Goal: Information Seeking & Learning: Learn about a topic

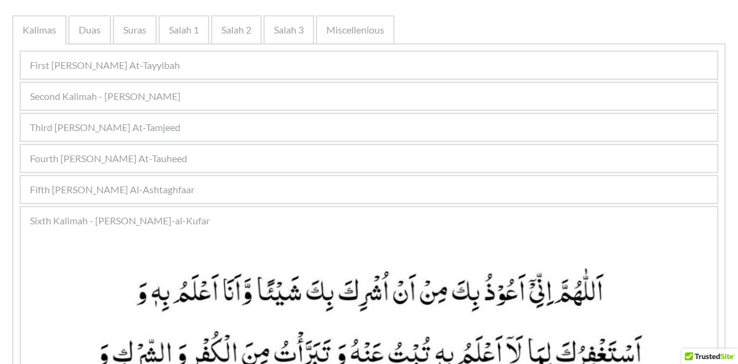
scroll to position [244, 0]
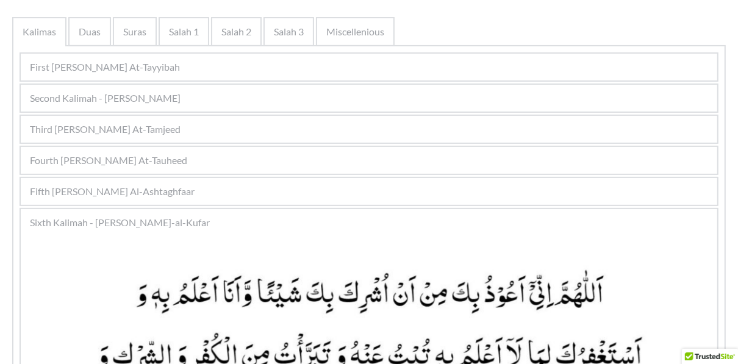
click at [165, 132] on span "Third Kalimah - Kalimah At-Tamjeed" at bounding box center [105, 129] width 151 height 15
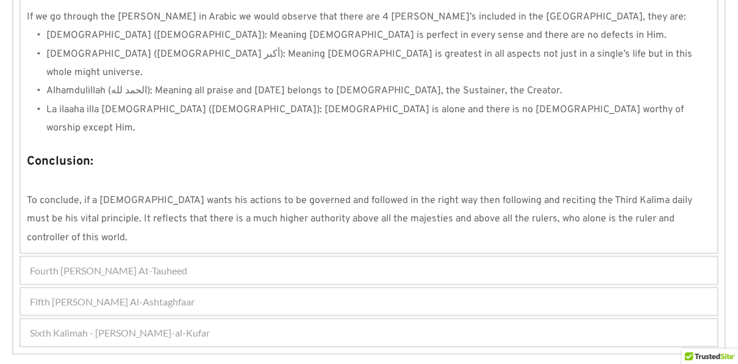
scroll to position [1137, 0]
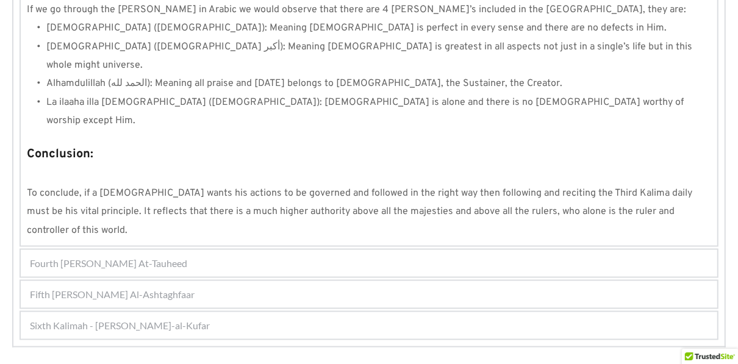
click at [176, 256] on span "Fourth Kalimah - Kalimah At-Tauheed" at bounding box center [108, 263] width 157 height 15
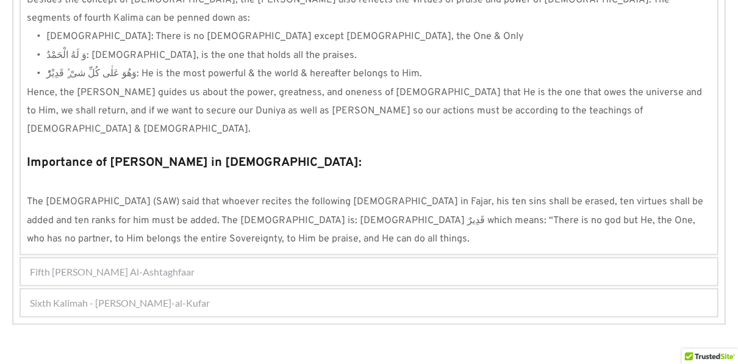
scroll to position [1201, 0]
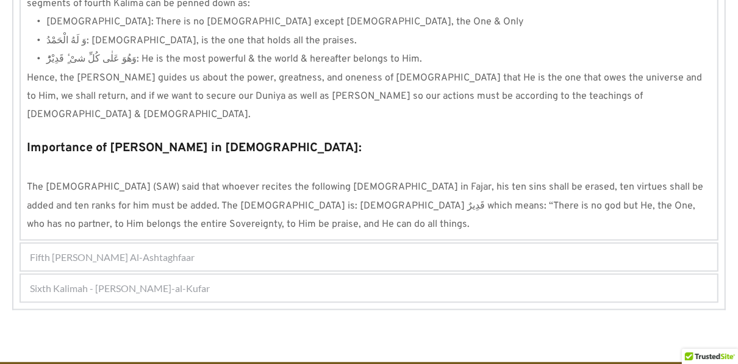
click at [162, 250] on span "Fifth Kalimah - Kalimah Al-Ashtaghfaar" at bounding box center [112, 257] width 165 height 15
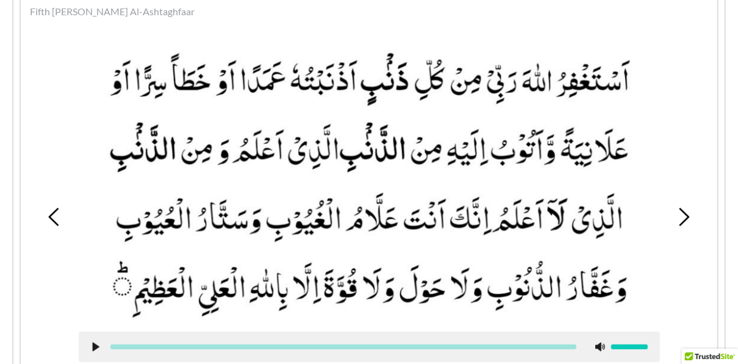
scroll to position [431, 0]
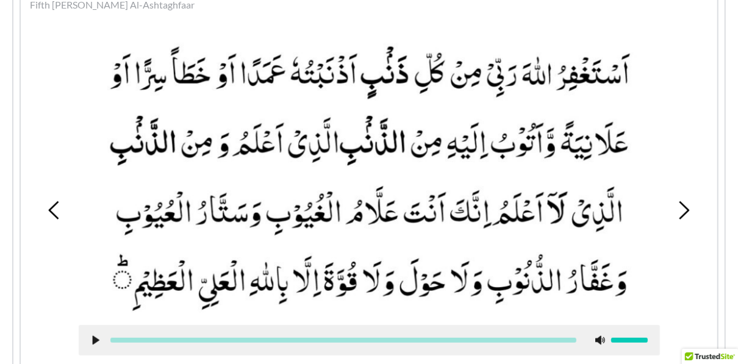
click at [355, 243] on picture at bounding box center [369, 175] width 581 height 275
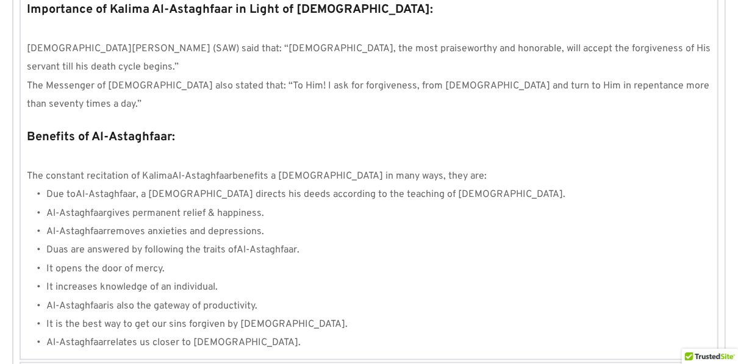
scroll to position [1419, 0]
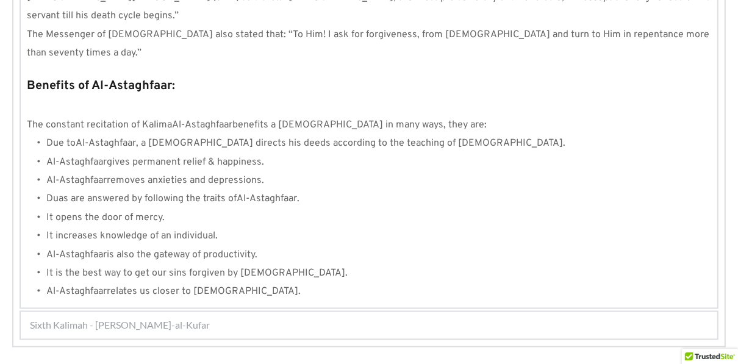
click at [179, 318] on span "Sixth Kalimah - Kalimah Radd-al-Kufar" at bounding box center [120, 325] width 180 height 15
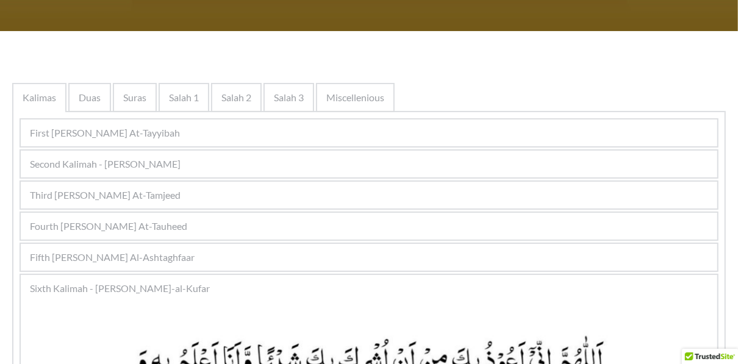
scroll to position [179, 0]
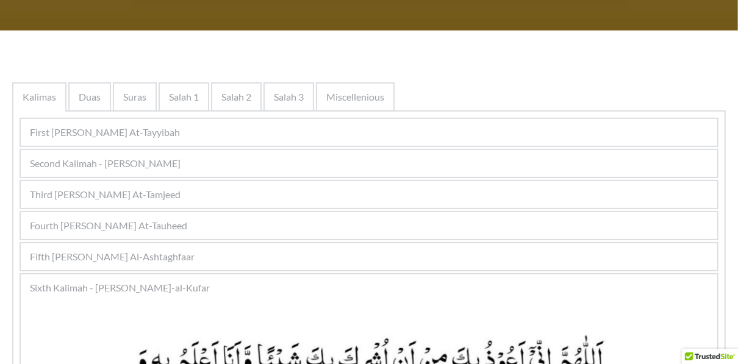
click at [333, 164] on div "Second Kalimah - Kalimah Ash-Shahdah" at bounding box center [369, 163] width 697 height 27
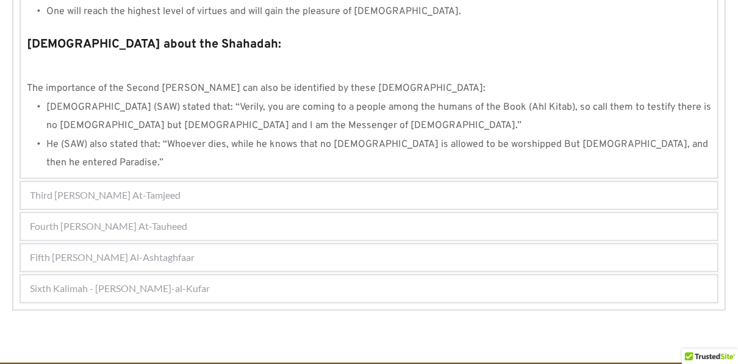
scroll to position [1368, 0]
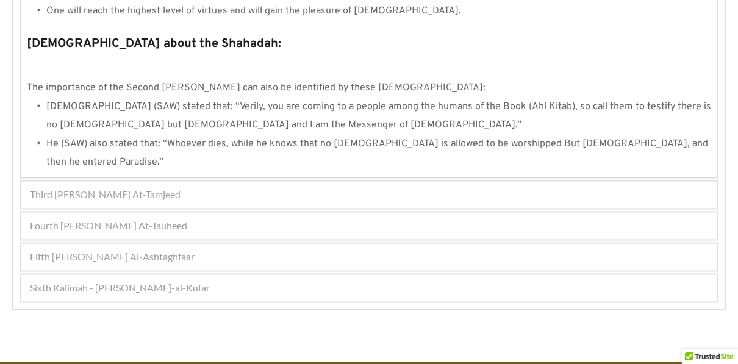
click at [284, 182] on div "Third Kalimah - Kalimah At-Tamjeed" at bounding box center [369, 195] width 697 height 27
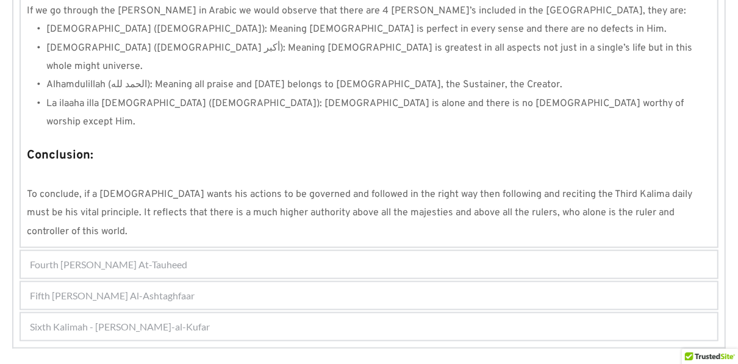
scroll to position [1137, 0]
click at [292, 250] on div "Fourth Kalimah - Kalimah At-Tauheed" at bounding box center [369, 263] width 697 height 27
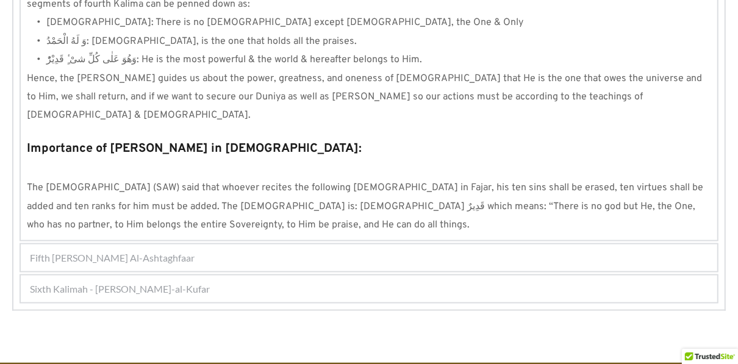
scroll to position [1201, 0]
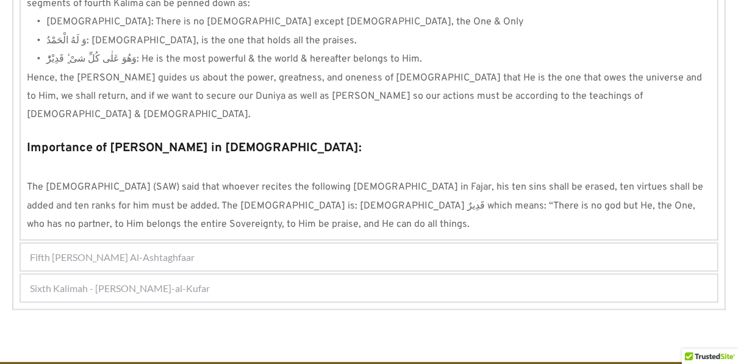
click at [279, 244] on div "Fifth Kalimah - Kalimah Al-Ashtaghfaar" at bounding box center [369, 257] width 697 height 27
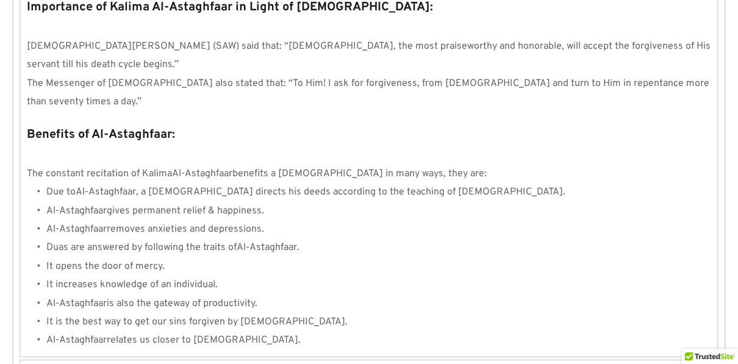
scroll to position [1419, 0]
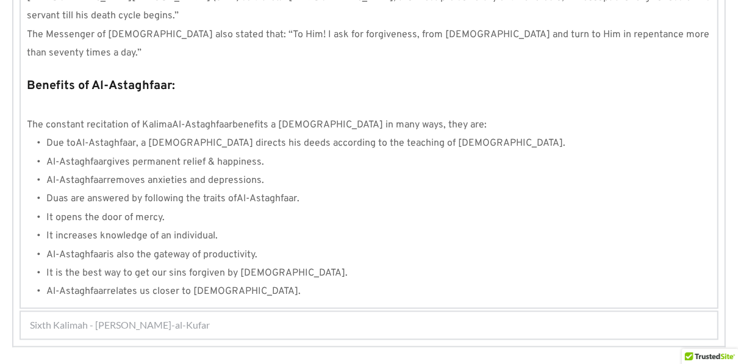
click at [270, 312] on div "Sixth Kalimah - Kalimah Radd-al-Kufar" at bounding box center [369, 325] width 697 height 27
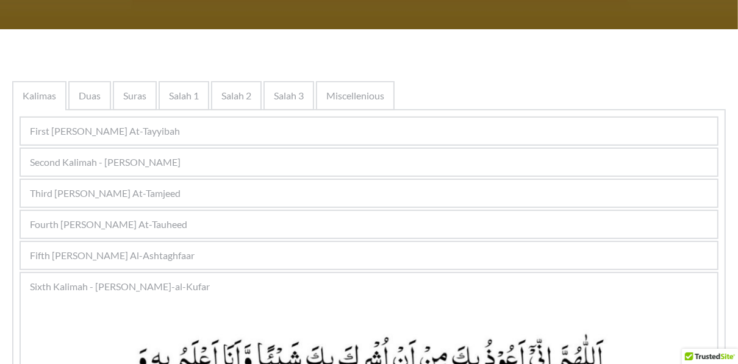
scroll to position [179, 0]
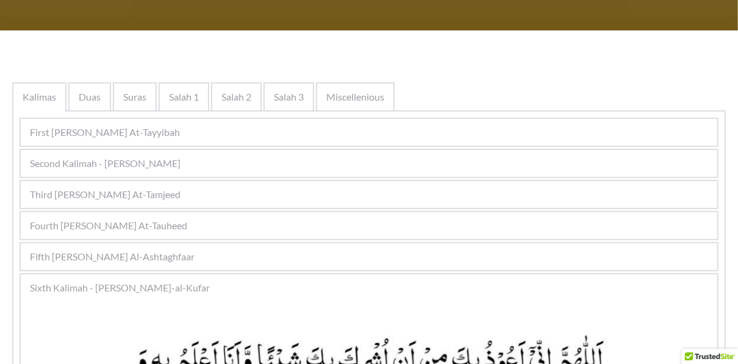
click at [140, 267] on div "Fifth Kalimah - Kalimah Al-Ashtaghfaar" at bounding box center [369, 256] width 697 height 27
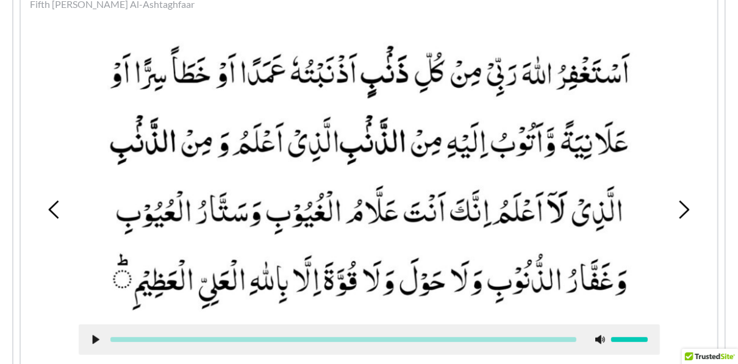
scroll to position [433, 0]
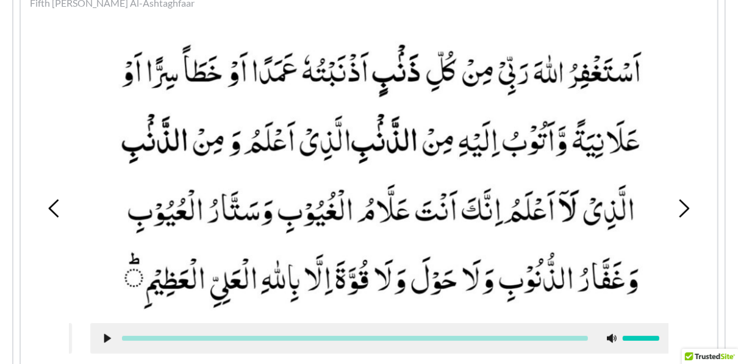
click at [131, 340] on div at bounding box center [355, 338] width 466 height 5
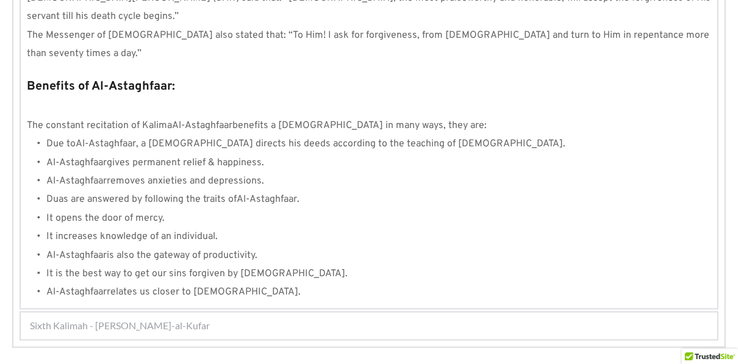
scroll to position [1419, 0]
click at [193, 318] on span "Sixth Kalimah - Kalimah Radd-al-Kufar" at bounding box center [120, 325] width 180 height 15
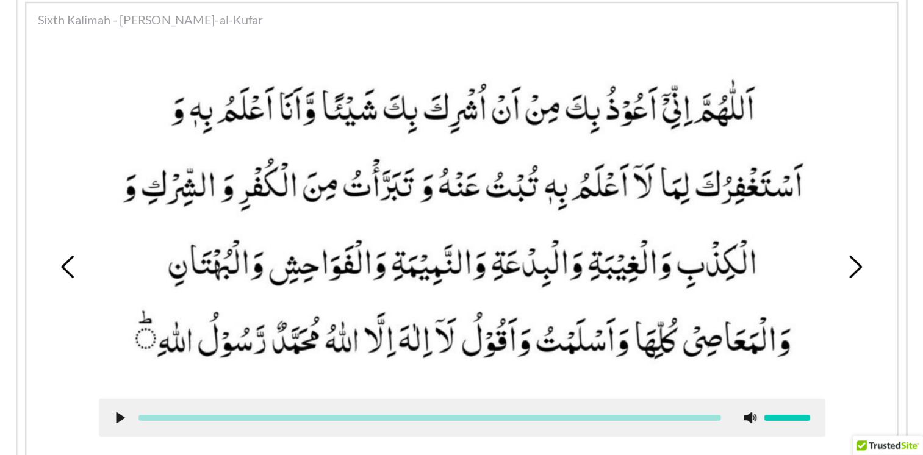
scroll to position [451, 0]
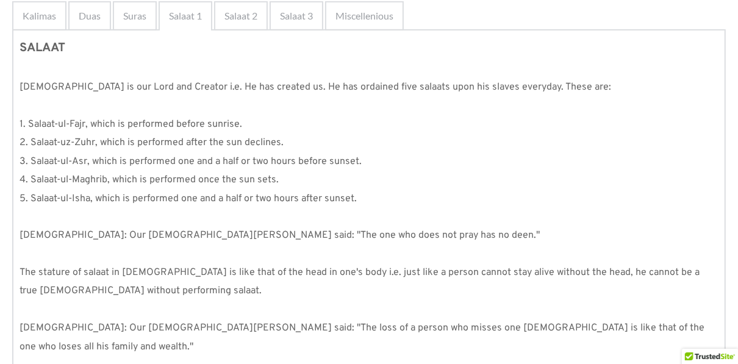
scroll to position [252, 0]
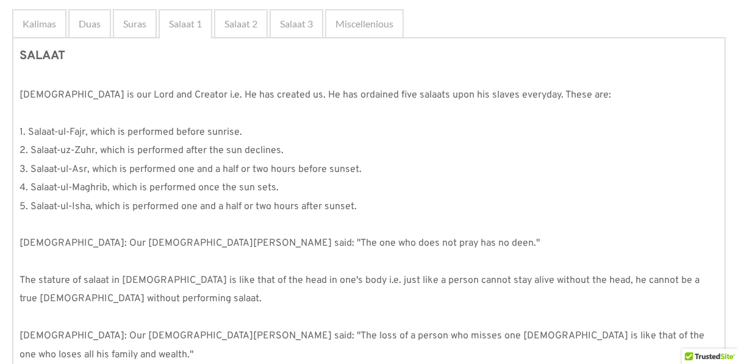
click at [343, 125] on p "1. Salaat-ul-Fajr, which is performed before sunrise." at bounding box center [369, 132] width 699 height 18
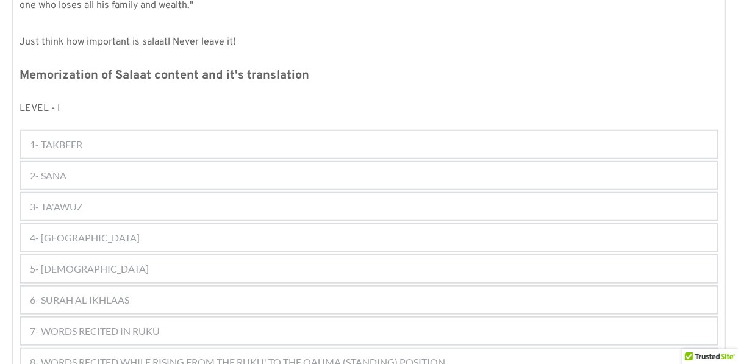
scroll to position [603, 0]
click at [343, 129] on div "1- TAKBEER" at bounding box center [369, 142] width 697 height 27
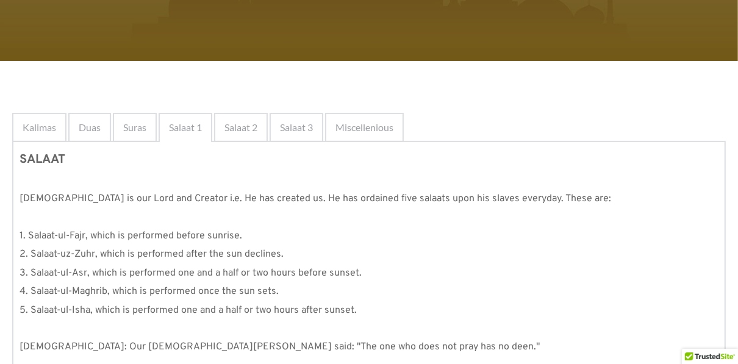
scroll to position [138, 0]
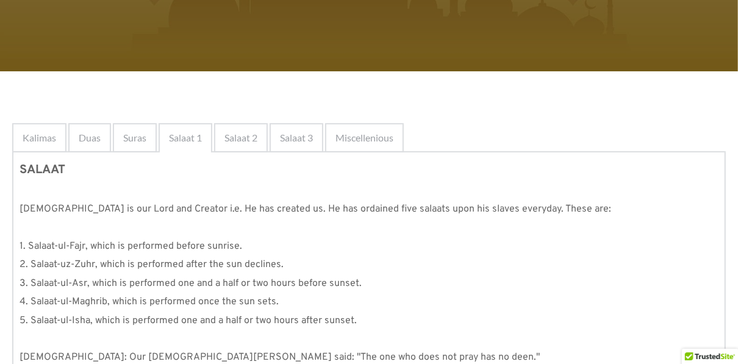
click at [307, 192] on p at bounding box center [369, 191] width 699 height 18
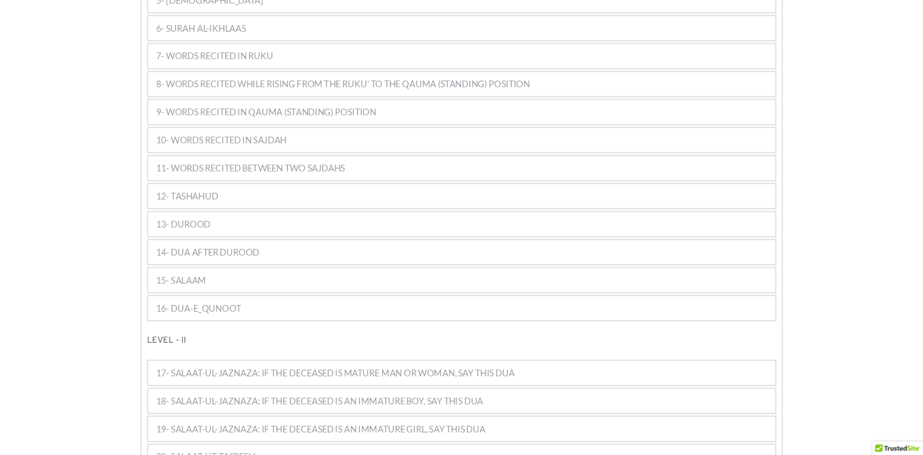
scroll to position [1059, 0]
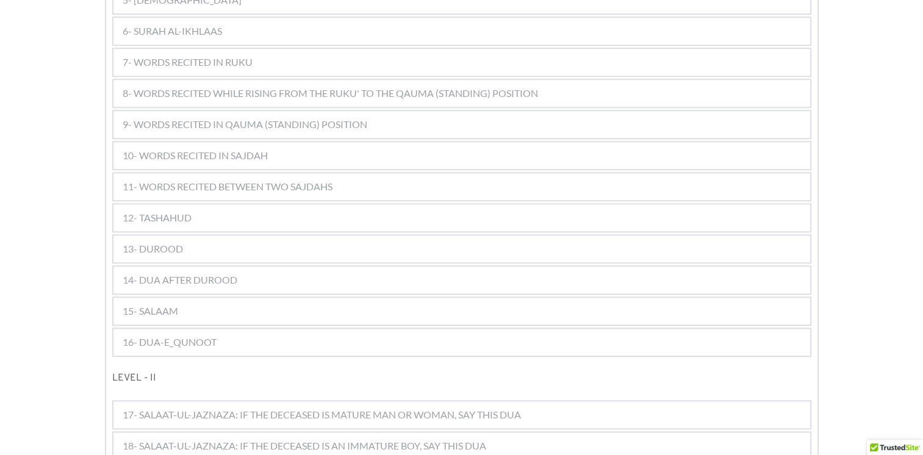
click at [207, 24] on span "6- SURAH AL-IKHLAAS" at bounding box center [172, 31] width 99 height 15
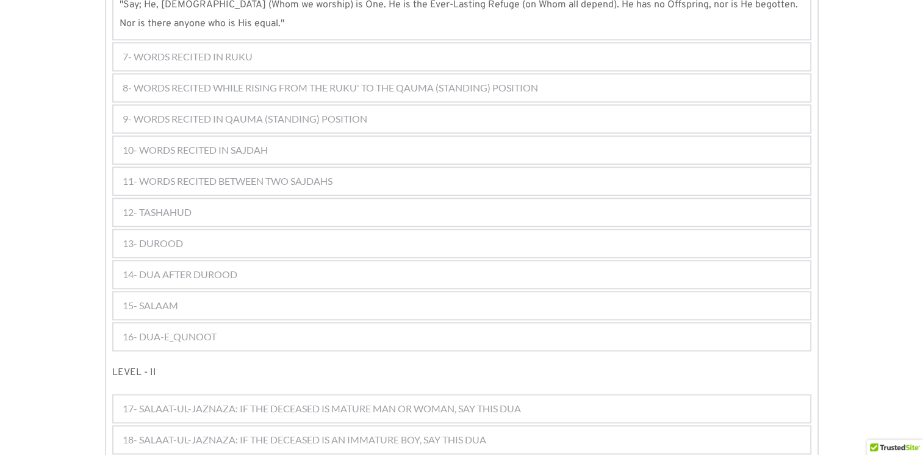
scroll to position [1152, 0]
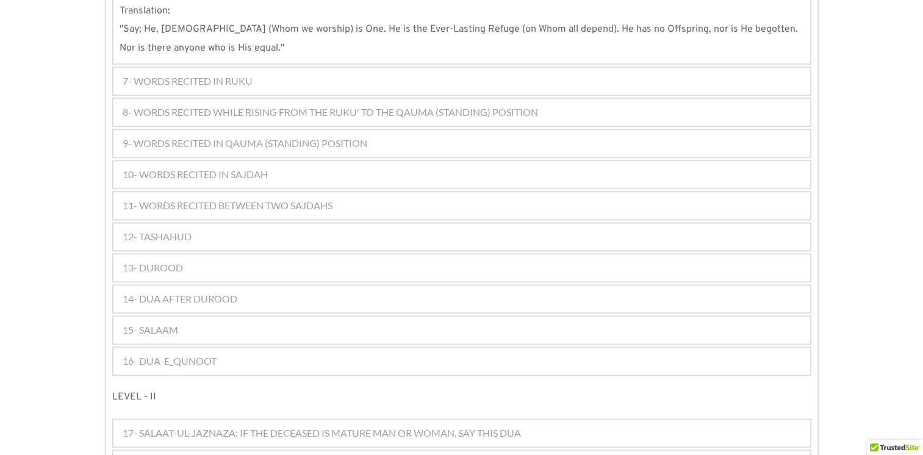
click at [222, 74] on span "7- WORDS RECITED IN RUKU" at bounding box center [188, 81] width 130 height 15
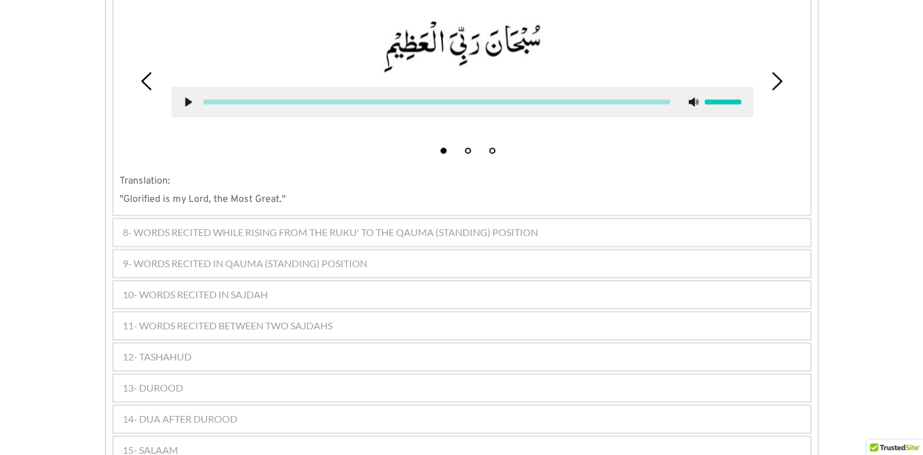
scroll to position [947, 0]
click at [320, 226] on span "8- WORDS RECITED WHILE RISING FROM THE RUKU' TO THE QAUMA (STANDING) POSITION" at bounding box center [330, 233] width 415 height 15
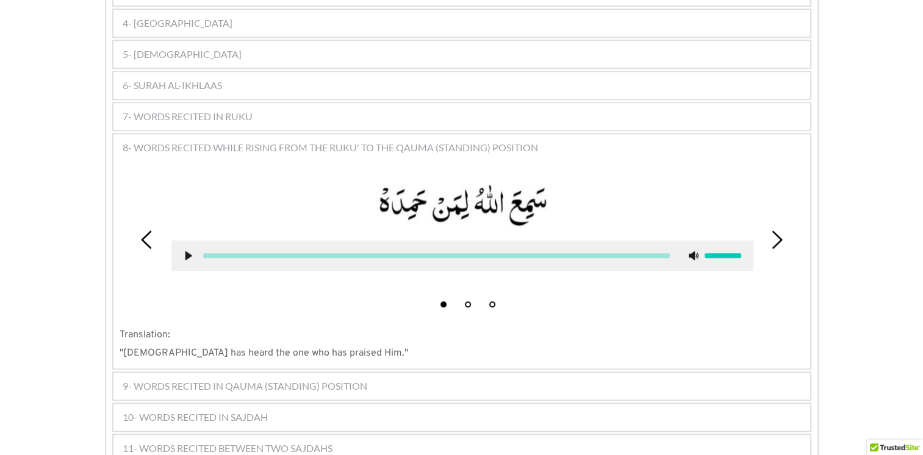
scroll to position [815, 0]
click at [206, 104] on div "7- WORDS RECITED IN RUKU" at bounding box center [461, 117] width 697 height 27
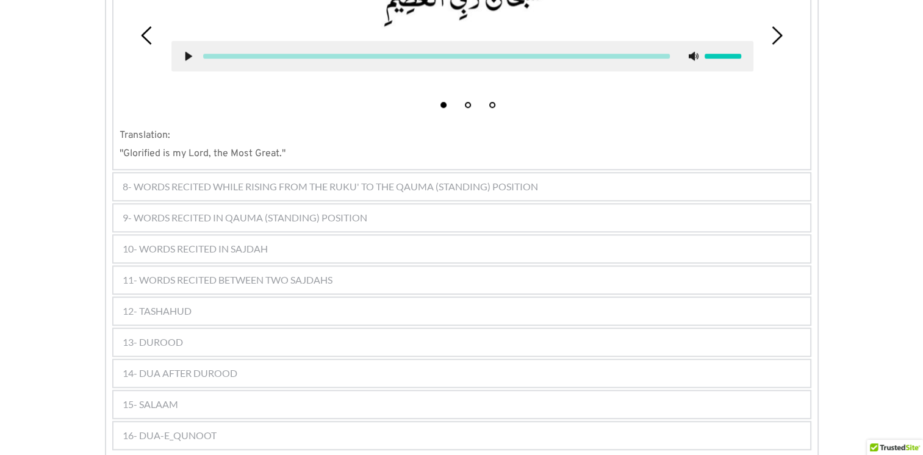
scroll to position [998, 0]
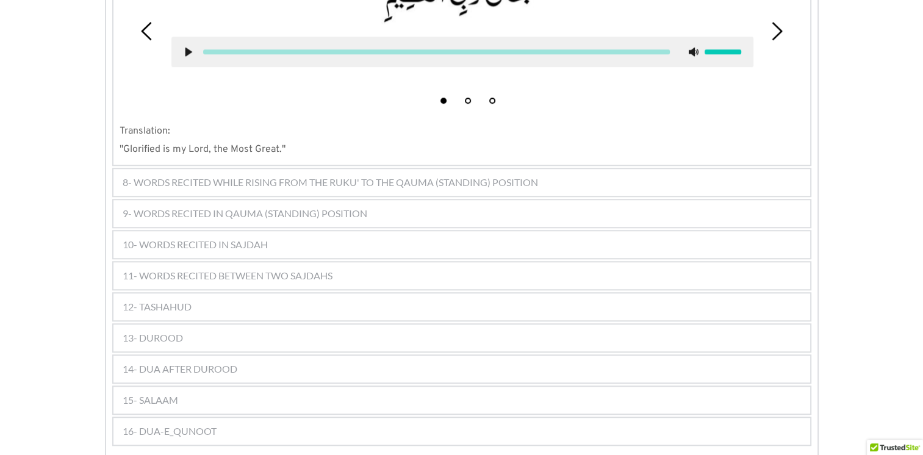
click at [183, 206] on span "9- WORDS RECITED IN QAUMA (STANDING) POSITION" at bounding box center [245, 213] width 245 height 15
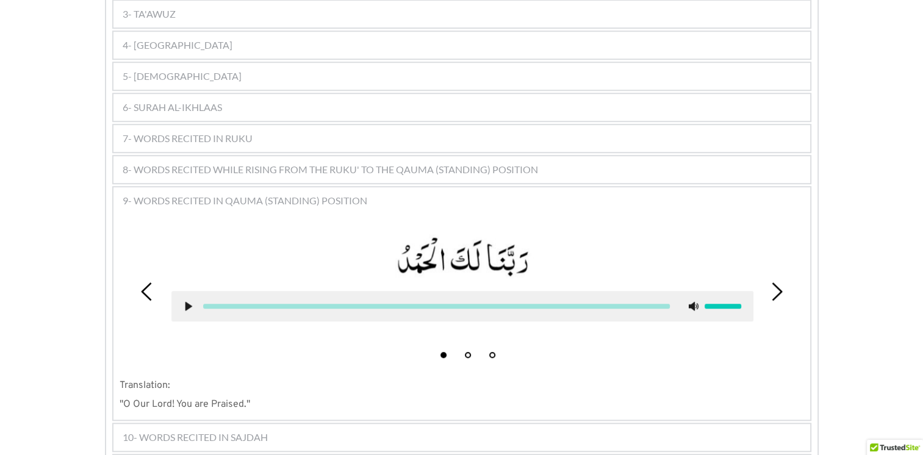
scroll to position [795, 0]
click at [276, 162] on span "8- WORDS RECITED WHILE RISING FROM THE RUKU' TO THE QAUMA (STANDING) POSITION" at bounding box center [330, 169] width 415 height 15
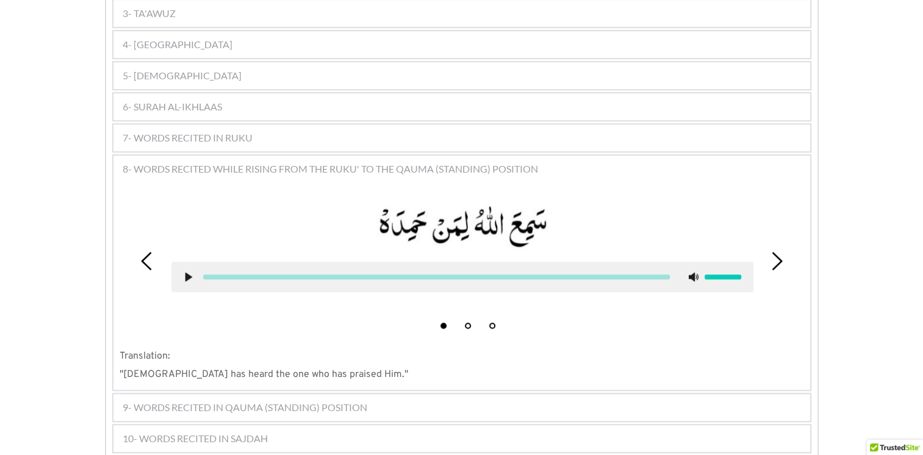
click at [275, 124] on div "7- WORDS RECITED IN RUKU" at bounding box center [461, 137] width 697 height 27
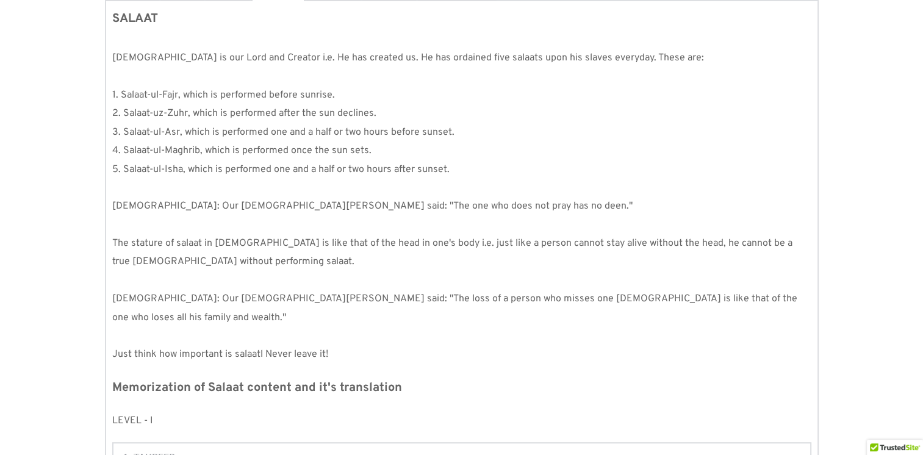
scroll to position [266, 0]
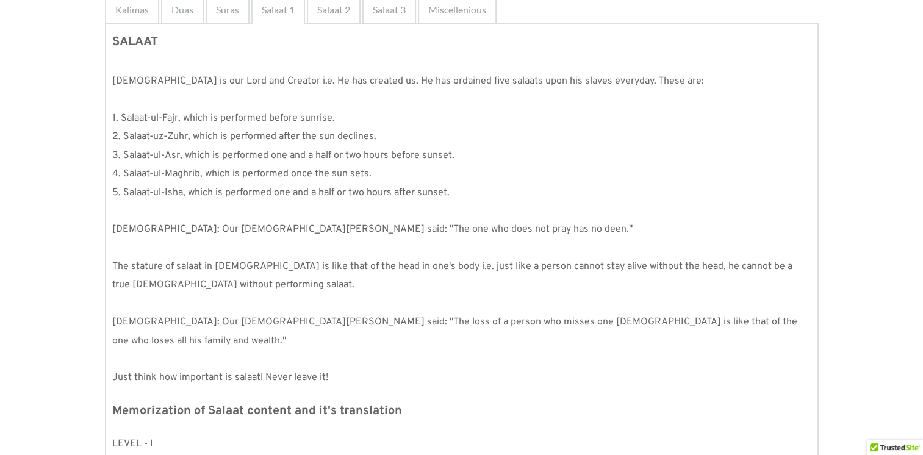
click at [261, 155] on span "3. Salaat-ul-Asr, which is performed one and a half or two hours before sunset." at bounding box center [283, 155] width 342 height 12
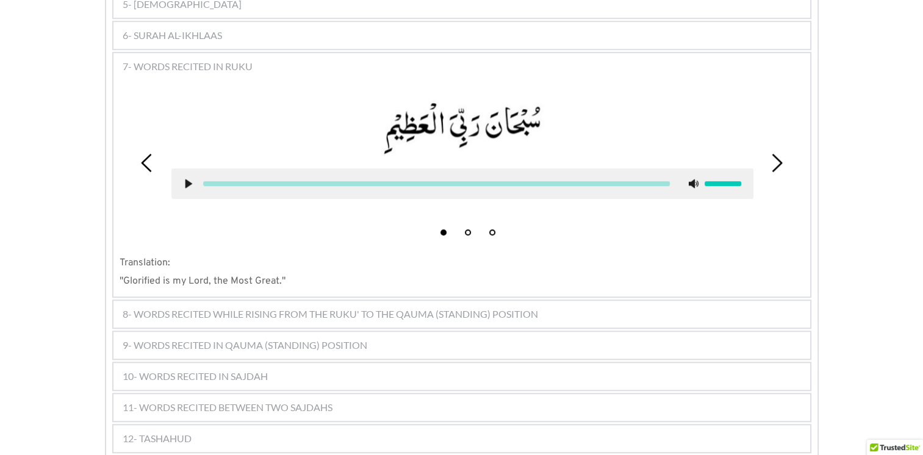
scroll to position [876, 0]
